Goal: Task Accomplishment & Management: Use online tool/utility

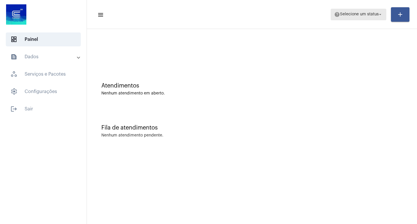
click at [367, 14] on span "Selecione um status" at bounding box center [359, 14] width 39 height 4
click at [360, 12] on span "Selecione um status" at bounding box center [359, 14] width 39 height 4
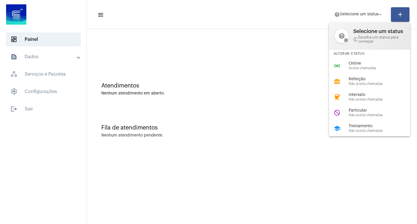
click at [358, 15] on div at bounding box center [208, 112] width 417 height 224
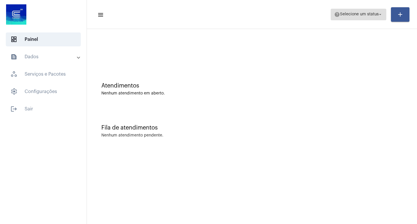
click at [343, 19] on span "help Selecione um status arrow_drop_down" at bounding box center [358, 14] width 49 height 10
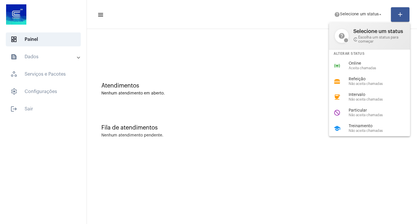
click at [262, 71] on div at bounding box center [208, 112] width 417 height 224
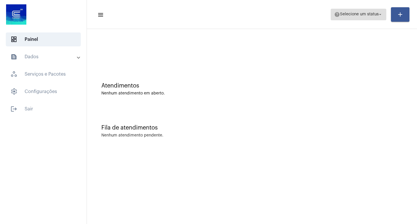
click at [361, 12] on span "help Selecione um status arrow_drop_down" at bounding box center [358, 14] width 49 height 10
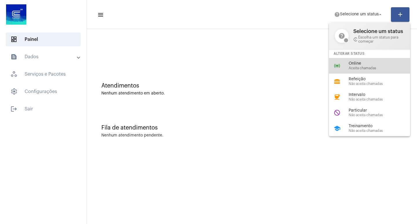
click at [343, 60] on div "online_prediction Online Aceita chamadas" at bounding box center [374, 66] width 90 height 16
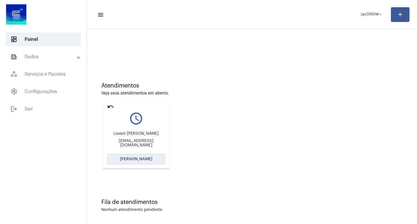
click at [139, 159] on span "[PERSON_NAME]" at bounding box center [136, 159] width 32 height 4
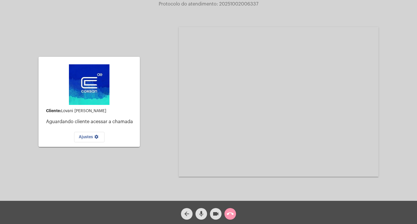
click at [227, 216] on mat-icon "call_end" at bounding box center [230, 213] width 7 height 7
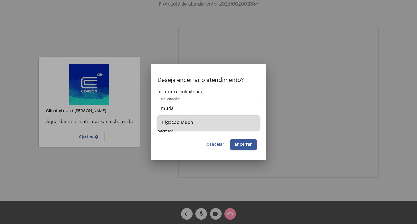
click at [226, 121] on span "Ligação Muda" at bounding box center [208, 122] width 93 height 14
type input "Ligação Muda"
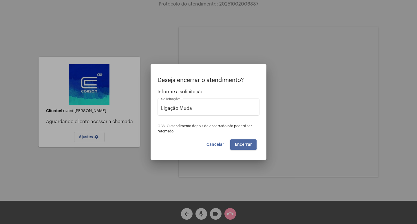
click at [239, 143] on span "Encerrar" at bounding box center [243, 144] width 17 height 4
